Goal: Check status

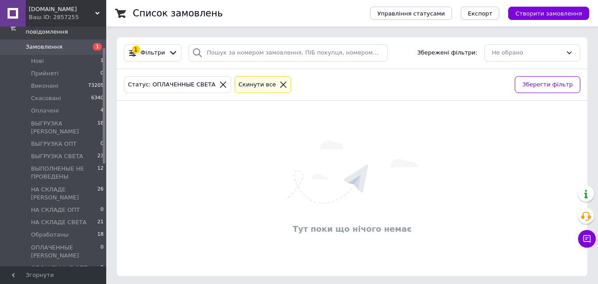
scroll to position [47, 0]
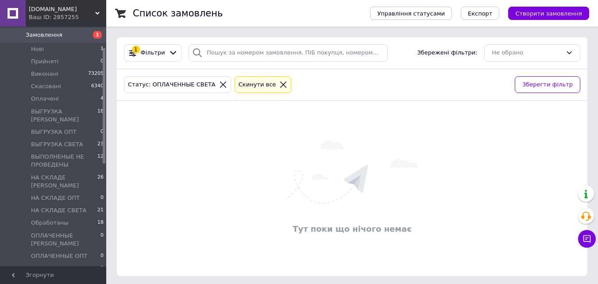
drag, startPoint x: 103, startPoint y: 102, endPoint x: 114, endPoint y: 124, distance: 25.1
click at [114, 124] on div "[DOMAIN_NAME] Ваш ID: 2857255 Сайт [DOMAIN_NAME] Кабінет покупця Перевірити ста…" at bounding box center [299, 143] width 598 height 286
click at [54, 95] on span "Оплачені" at bounding box center [45, 99] width 28 height 8
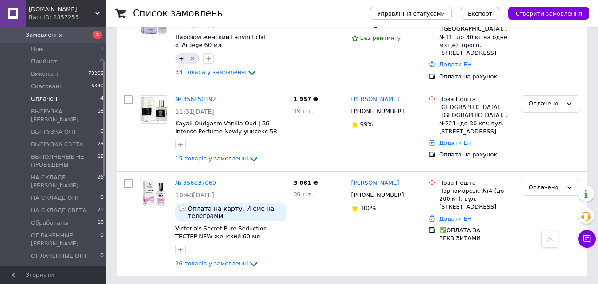
scroll to position [91, 0]
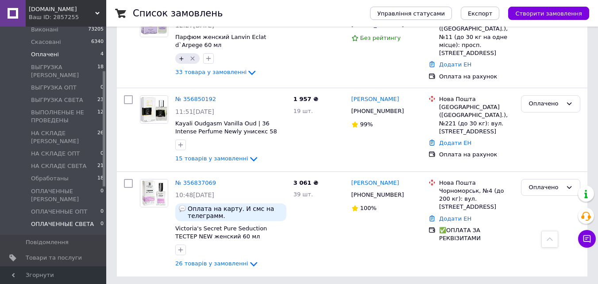
click at [61, 220] on span "ОПЛАЧЕННЫЕ СВЕТА" at bounding box center [62, 224] width 63 height 8
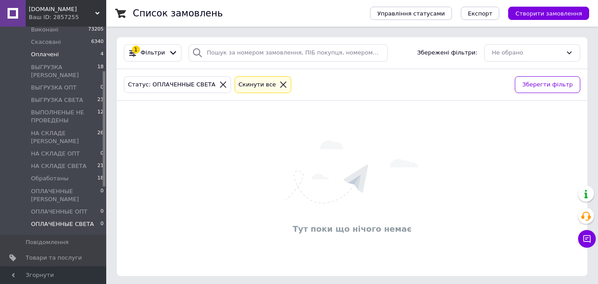
click at [53, 50] on span "Оплачені" at bounding box center [45, 54] width 28 height 8
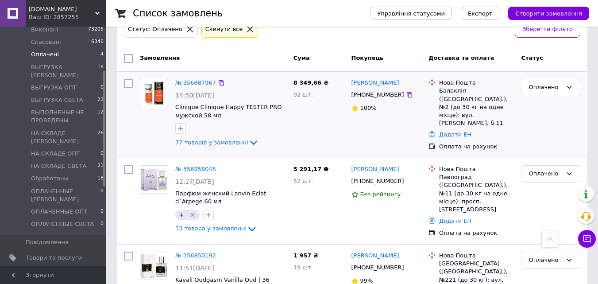
scroll to position [35, 0]
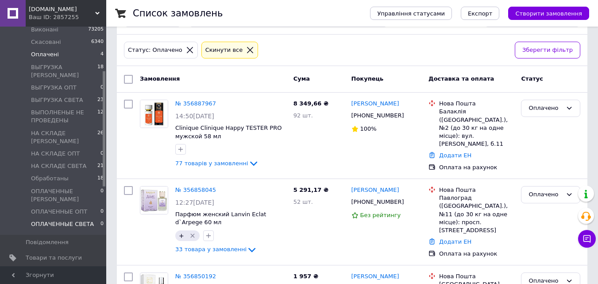
click at [57, 220] on span "ОПЛАЧЕННЫЕ СВЕТА" at bounding box center [62, 224] width 63 height 8
